Goal: Information Seeking & Learning: Check status

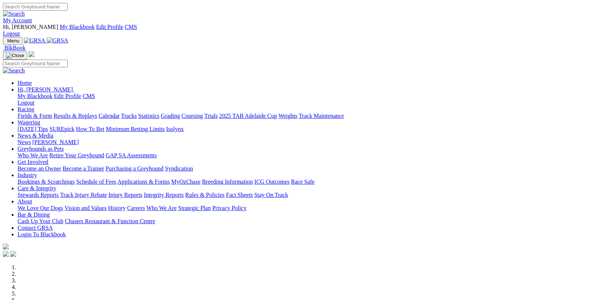
click at [34, 106] on link "Racing" at bounding box center [26, 109] width 16 height 6
click at [97, 113] on link "Results & Replays" at bounding box center [75, 116] width 44 height 6
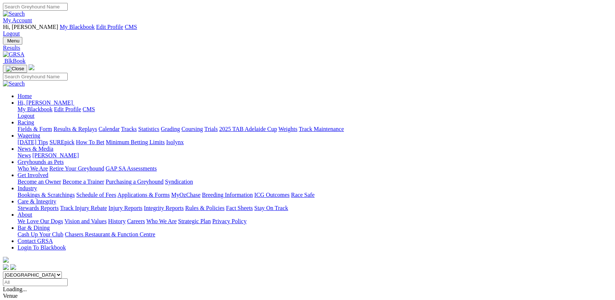
click at [68, 278] on input "Select date" at bounding box center [35, 282] width 65 height 8
click at [68, 278] on input "Monday, 1 Sep 2025" at bounding box center [35, 282] width 65 height 8
type input "Tuesday, 2 Sep 2025"
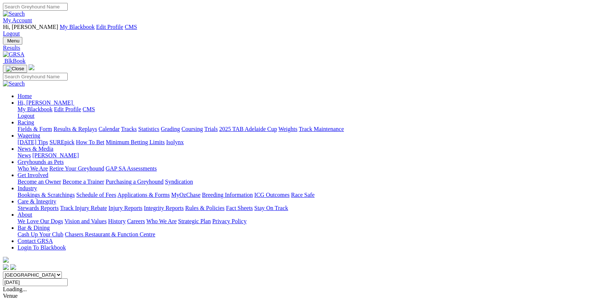
click at [53, 146] on link "News & Media" at bounding box center [36, 149] width 36 height 6
click at [40, 132] on link "Wagering" at bounding box center [29, 135] width 23 height 6
click at [34, 119] on link "Racing" at bounding box center [26, 122] width 16 height 6
click at [56, 198] on link "Care & Integrity" at bounding box center [37, 201] width 39 height 6
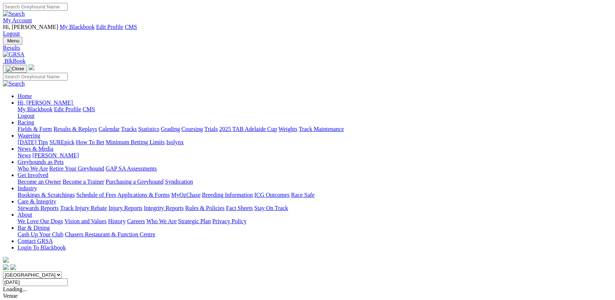
click at [225, 205] on link "Rules & Policies" at bounding box center [205, 208] width 40 height 6
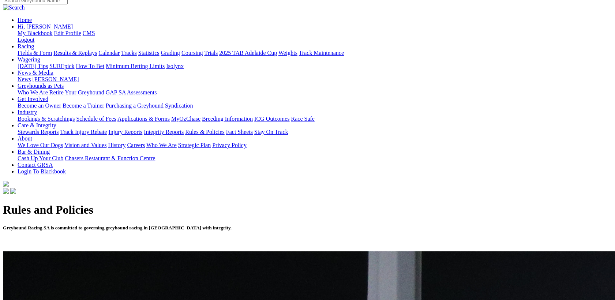
scroll to position [95, 0]
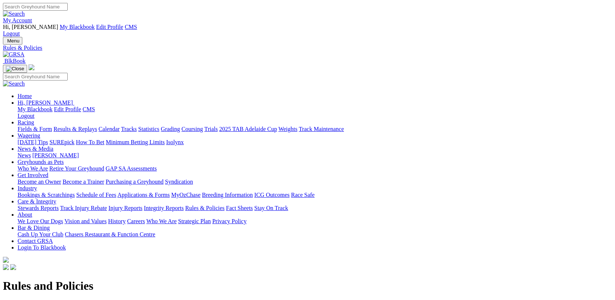
click at [34, 119] on link "Racing" at bounding box center [26, 122] width 16 height 6
click at [89, 126] on link "Results & Replays" at bounding box center [75, 129] width 44 height 6
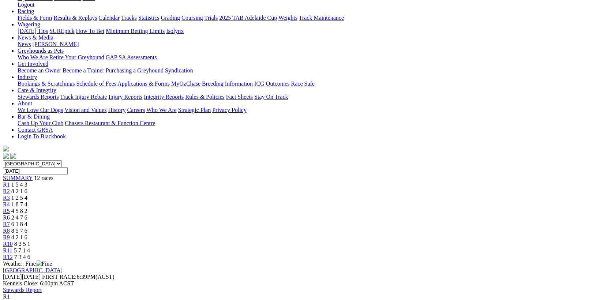
scroll to position [142, 0]
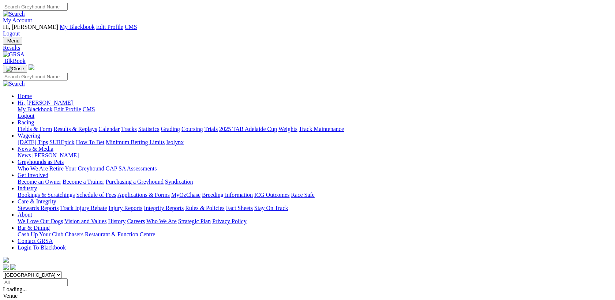
click at [68, 278] on input "Select date" at bounding box center [35, 282] width 65 height 8
type input "[DATE]"
click at [56, 198] on link "Care & Integrity" at bounding box center [37, 201] width 39 height 6
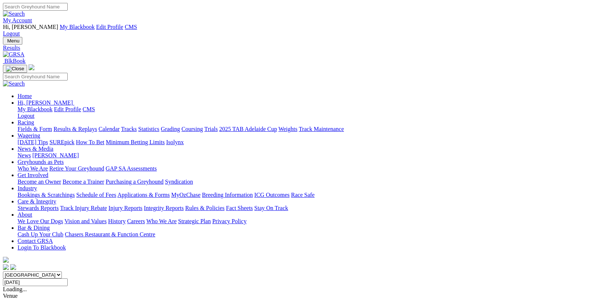
click at [225, 205] on link "Rules & Policies" at bounding box center [205, 208] width 40 height 6
drag, startPoint x: 92, startPoint y: 164, endPoint x: 91, endPoint y: 160, distance: 4.0
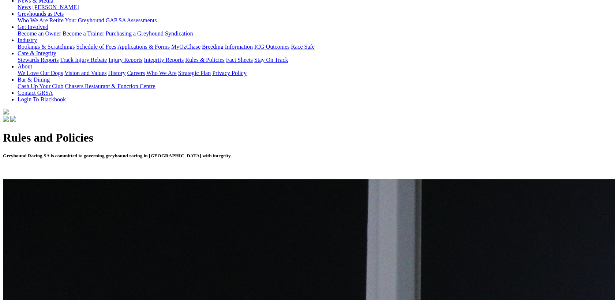
scroll to position [189, 0]
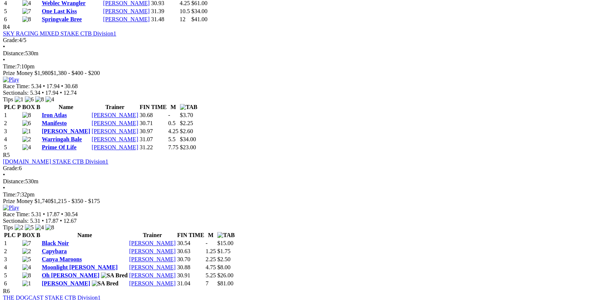
scroll to position [758, 0]
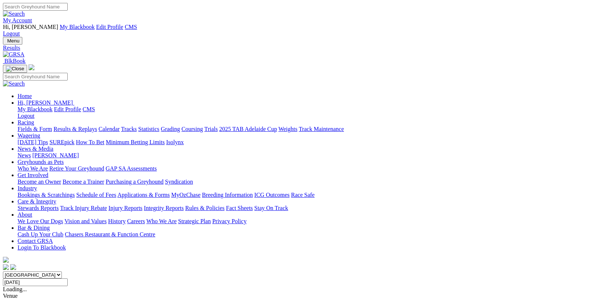
click at [68, 278] on input "[DATE]" at bounding box center [35, 282] width 65 height 8
type input "[DATE]"
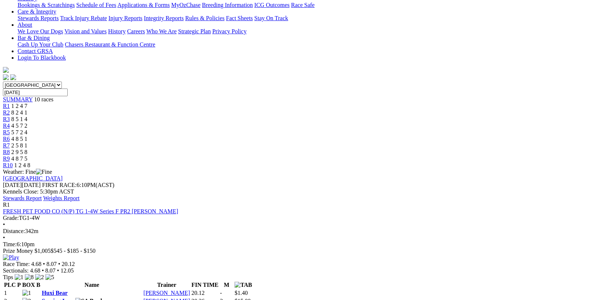
scroll to position [189, 0]
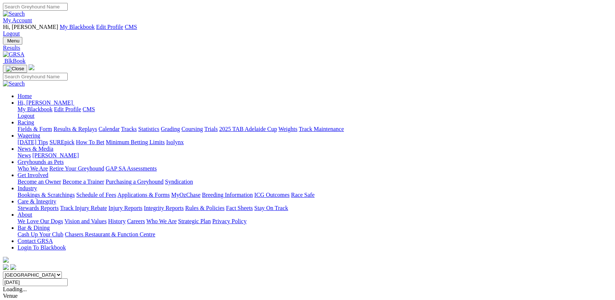
click at [68, 278] on input "Wednesday, 3 Sep 2025" at bounding box center [35, 282] width 65 height 8
type input "Thursday, 4 Sep 2025"
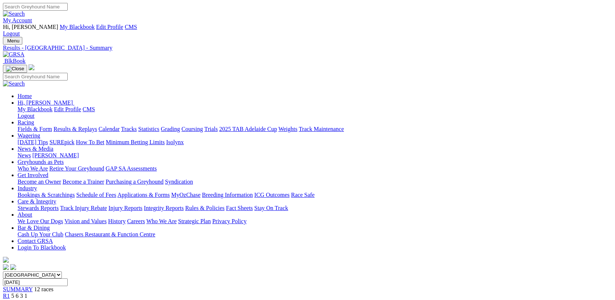
click at [25, 51] on img at bounding box center [14, 54] width 22 height 7
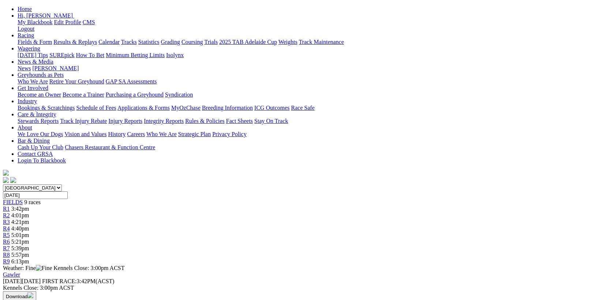
scroll to position [95, 0]
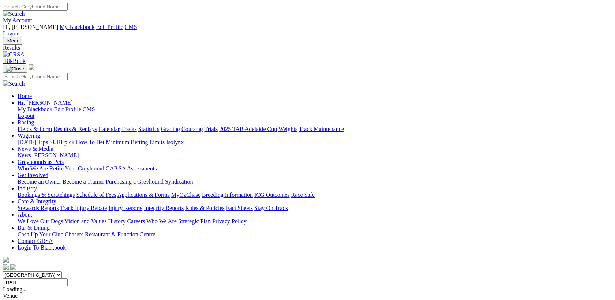
click at [68, 278] on input "[DATE]" at bounding box center [35, 282] width 65 height 8
click at [369, 271] on div "South Australia New South Wales Northern Territory Queensland Tasmania Victoria…" at bounding box center [307, 278] width 609 height 15
click at [68, 278] on input "Friday, 5 Sep 2025" at bounding box center [35, 282] width 65 height 8
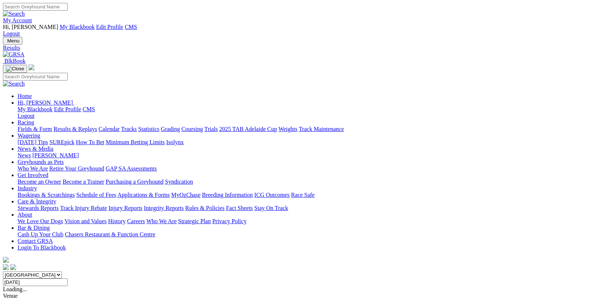
click at [68, 278] on input "Saturday, 6 Sep 2025" at bounding box center [35, 282] width 65 height 8
click at [68, 278] on input "Sunday, 7 Sep 2025" at bounding box center [35, 282] width 65 height 8
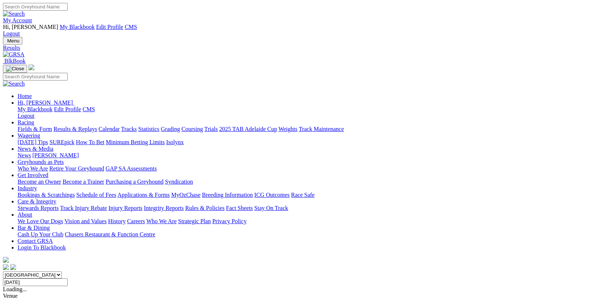
click at [68, 278] on input "Sunday, 7 Sep 2025" at bounding box center [35, 282] width 65 height 8
click at [68, 278] on input "Tuesday, 9 Sep 2025" at bounding box center [35, 282] width 65 height 8
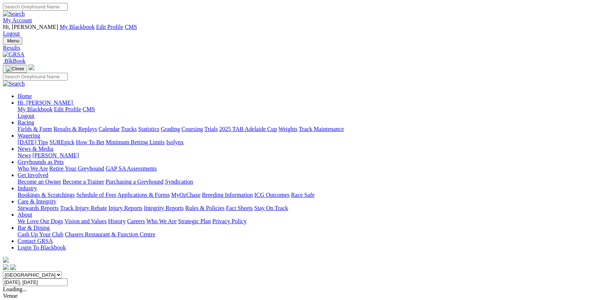
click at [68, 278] on input "Yesterday, 11 Sep 2025" at bounding box center [35, 282] width 65 height 8
type input "Tuesday, 26 Aug 2025"
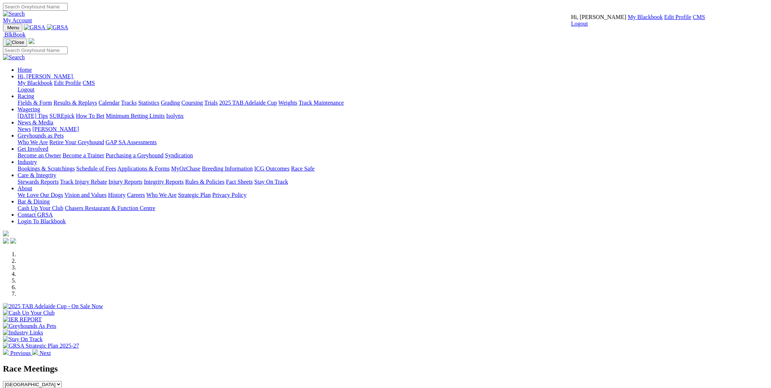
click at [693, 20] on link "CMS" at bounding box center [699, 17] width 12 height 6
